Goal: Task Accomplishment & Management: Manage account settings

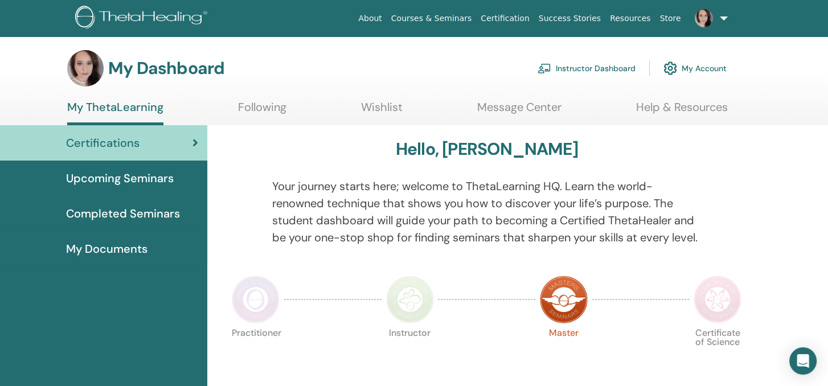
click at [96, 142] on span "Certifications" at bounding box center [102, 142] width 73 height 17
click at [579, 64] on link "Instructor Dashboard" at bounding box center [587, 68] width 98 height 25
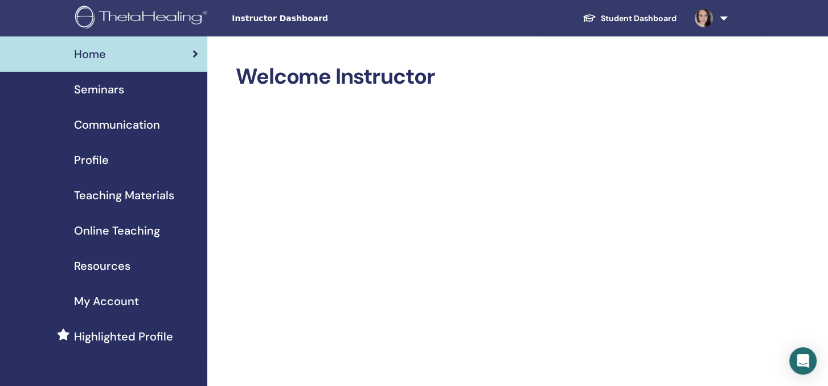
click at [89, 88] on span "Seminars" at bounding box center [99, 89] width 50 height 17
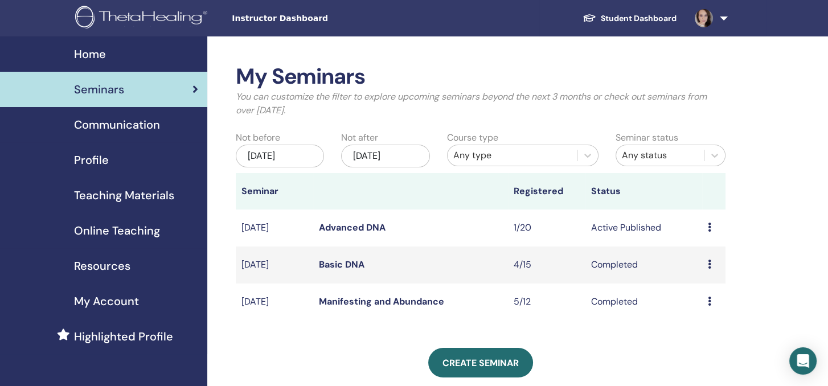
click at [341, 265] on link "Basic DNA" at bounding box center [342, 265] width 46 height 12
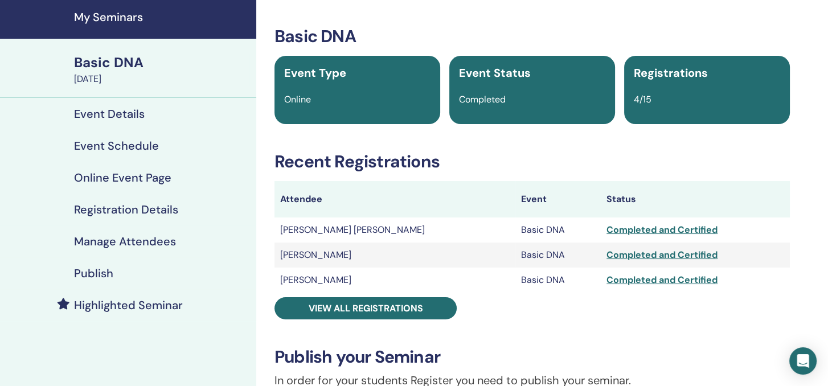
scroll to position [57, 0]
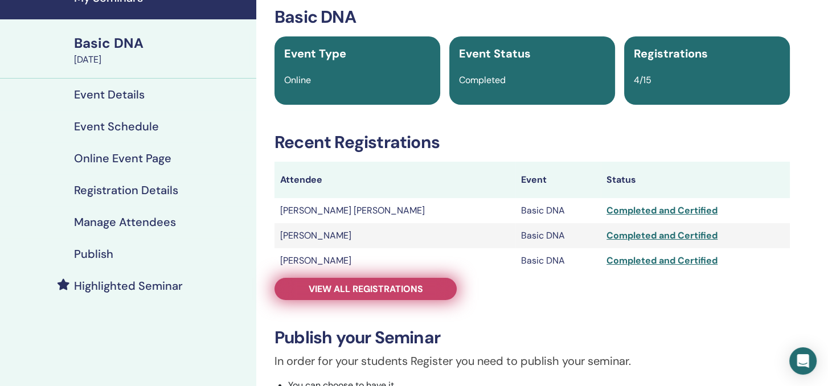
click at [396, 280] on link "View all registrations" at bounding box center [366, 289] width 182 height 22
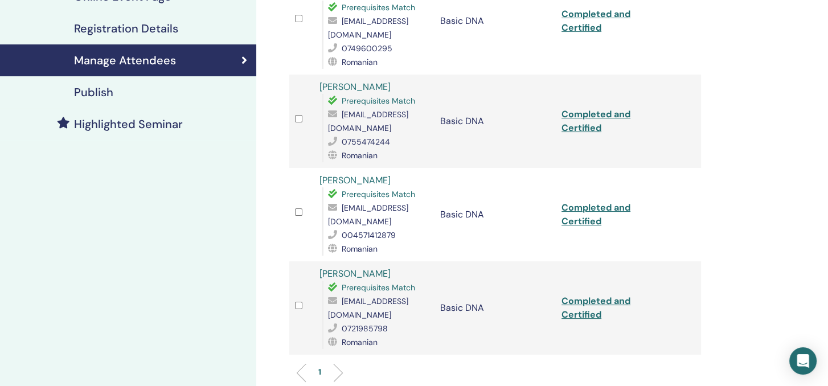
scroll to position [228, 0]
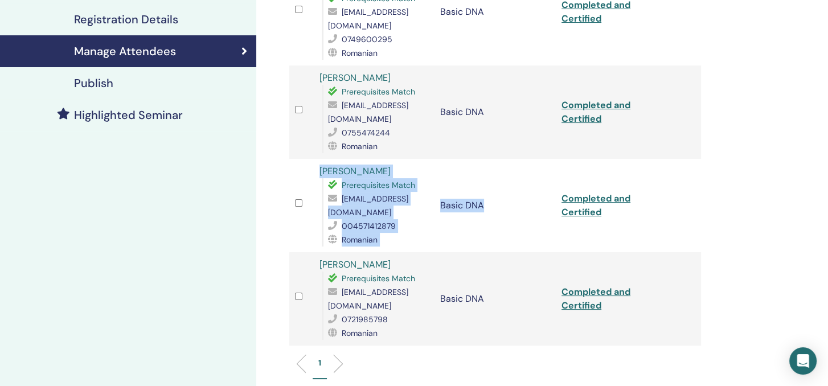
copy tr "Arina Maria Stoichici Prerequisites Match arinastoichici@gmail.com 004571412879…"
drag, startPoint x: 311, startPoint y: 156, endPoint x: 522, endPoint y: 216, distance: 219.3
click at [522, 216] on tr "Arina Maria Stoichici Prerequisites Match arinastoichici@gmail.com 004571412879…" at bounding box center [495, 205] width 412 height 93
click at [590, 195] on link "Completed and Certified" at bounding box center [596, 206] width 69 height 26
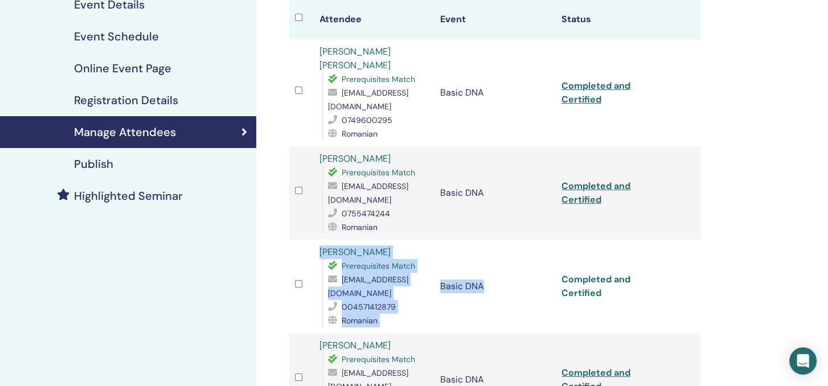
scroll to position [0, 0]
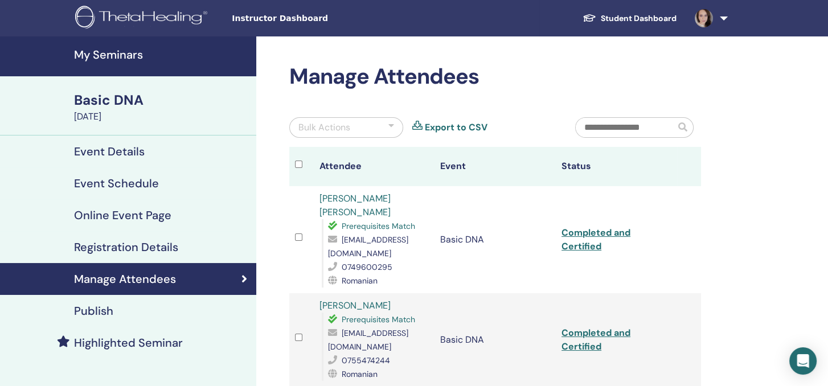
click at [106, 52] on h4 "My Seminars" at bounding box center [161, 55] width 175 height 14
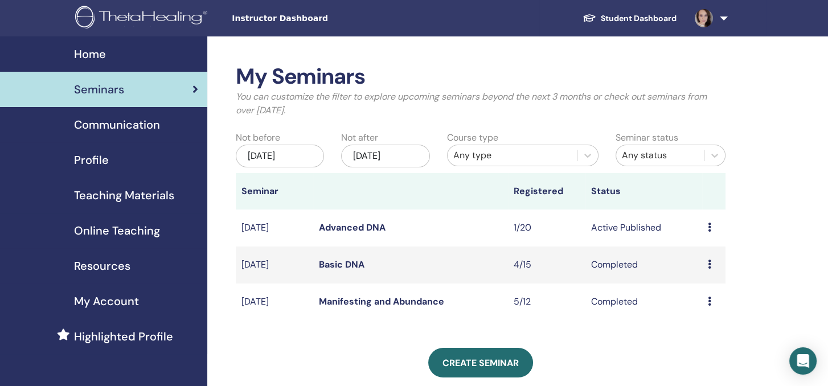
click at [341, 226] on link "Advanced DNA" at bounding box center [352, 228] width 67 height 12
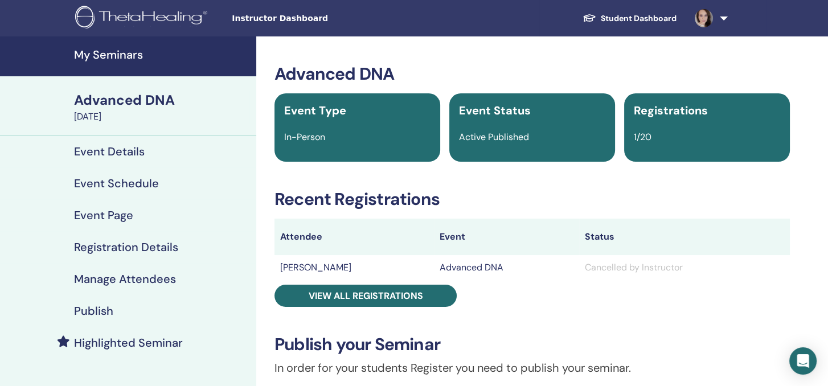
click at [325, 267] on td "[PERSON_NAME]" at bounding box center [355, 267] width 160 height 25
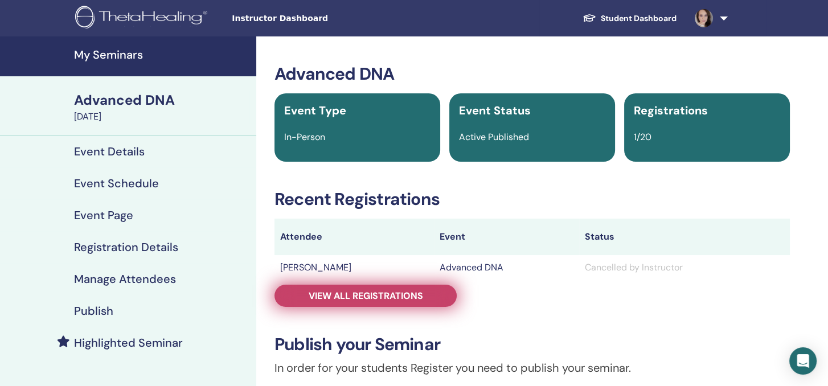
click at [381, 294] on span "View all registrations" at bounding box center [366, 296] width 115 height 12
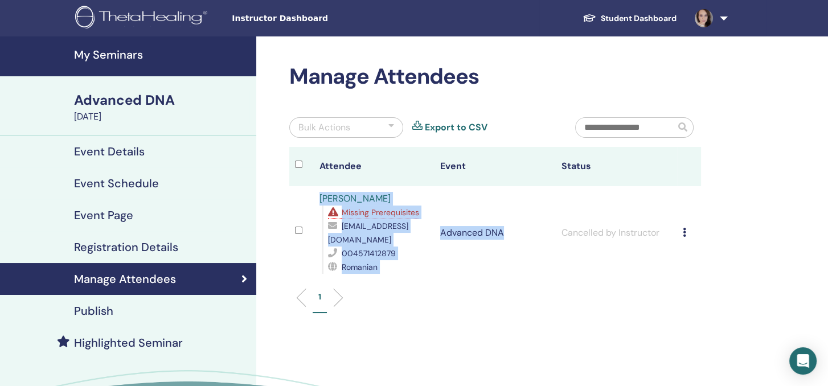
drag, startPoint x: 312, startPoint y: 195, endPoint x: 510, endPoint y: 269, distance: 211.6
click at [510, 269] on tr "[PERSON_NAME] Missing Prerequisites [EMAIL_ADDRESS][DOMAIN_NAME] 004571412879 R…" at bounding box center [495, 232] width 412 height 93
copy tr "[PERSON_NAME] Missing Prerequisites [EMAIL_ADDRESS][DOMAIN_NAME] 004571412879 R…"
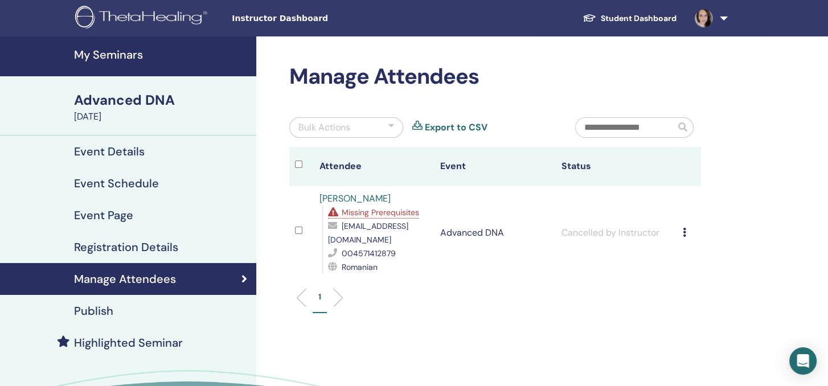
click at [758, 146] on div "Manage Attendees Bulk Actions Export to CSV Attendee Event Status [PERSON_NAME]…" at bounding box center [532, 260] width 552 height 448
